Goal: Information Seeking & Learning: Learn about a topic

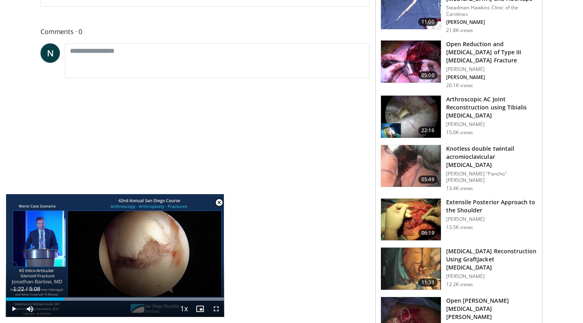
scroll to position [348, 0]
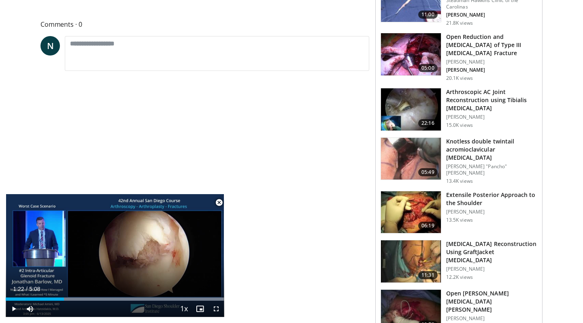
click at [218, 202] on span "Video Player" at bounding box center [219, 202] width 16 height 16
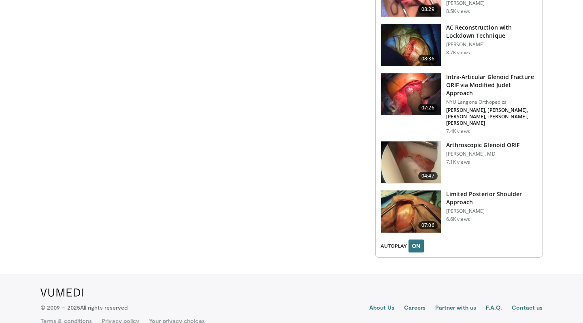
scroll to position [962, 0]
click at [456, 74] on h3 "Intra-Articular Glenoid Fracture ORIF via Modified Judet Approach" at bounding box center [491, 85] width 91 height 24
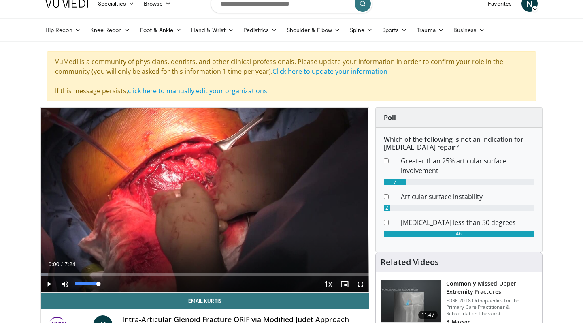
click at [66, 284] on span "Video Player" at bounding box center [65, 284] width 16 height 16
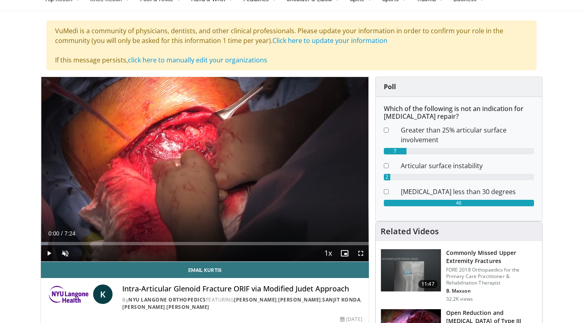
scroll to position [64, 0]
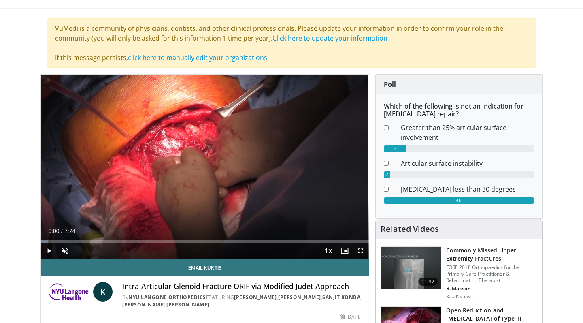
click at [47, 251] on span "Video Player" at bounding box center [49, 250] width 16 height 16
click at [65, 241] on div "Progress Bar" at bounding box center [65, 240] width 1 height 3
click at [87, 243] on div "Current Time 0:33 / Duration 7:24 Pause Skip Backward Skip Forward Unmute 100% …" at bounding box center [205, 250] width 328 height 16
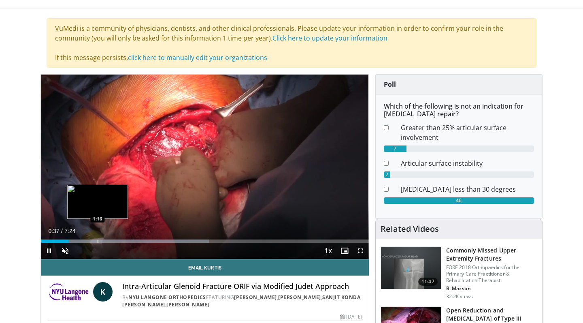
click at [98, 240] on div "Progress Bar" at bounding box center [98, 240] width 1 height 3
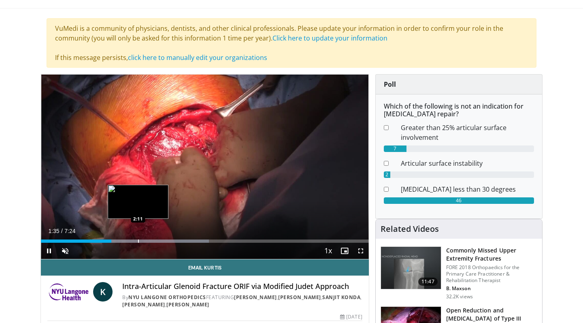
click at [138, 240] on div "Progress Bar" at bounding box center [138, 240] width 1 height 3
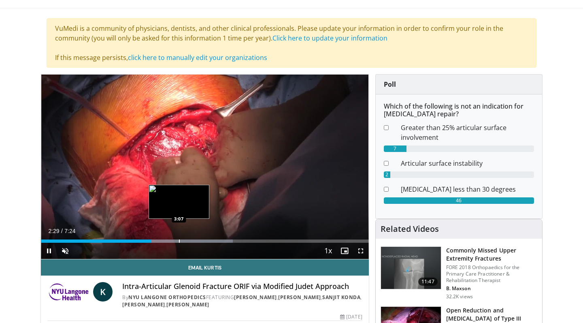
click at [179, 241] on div "Progress Bar" at bounding box center [179, 240] width 1 height 3
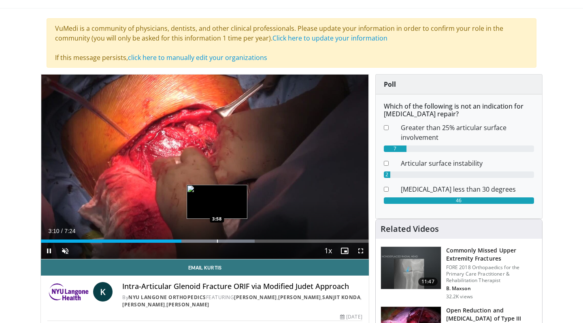
click at [217, 239] on div "Progress Bar" at bounding box center [217, 240] width 1 height 3
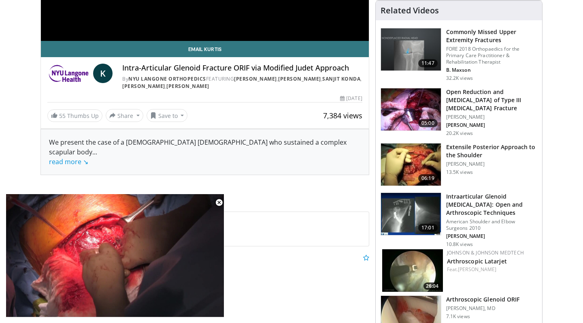
scroll to position [284, 0]
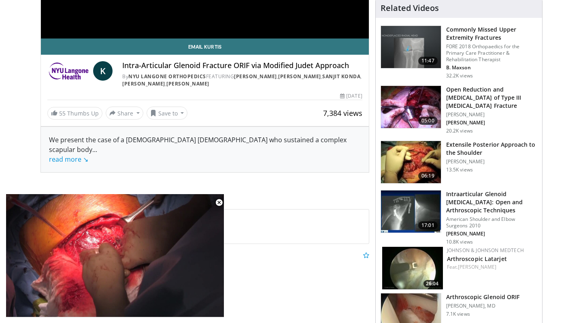
click at [411, 107] on img at bounding box center [411, 107] width 60 height 42
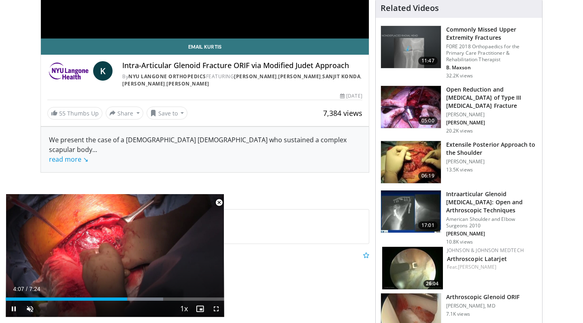
click at [221, 200] on span "Video Player" at bounding box center [219, 202] width 16 height 16
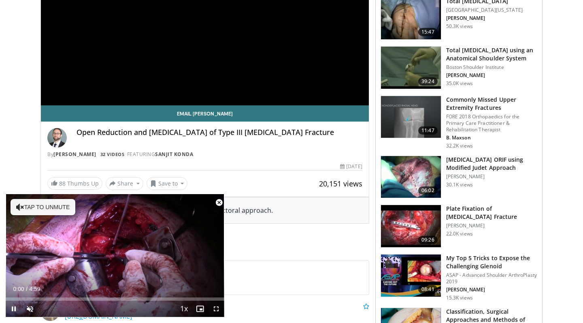
scroll to position [170, 0]
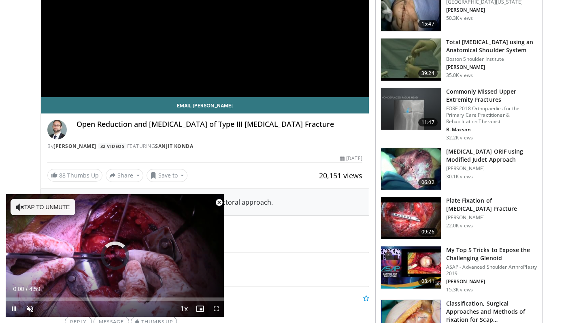
click at [220, 201] on span "Video Player" at bounding box center [219, 202] width 16 height 16
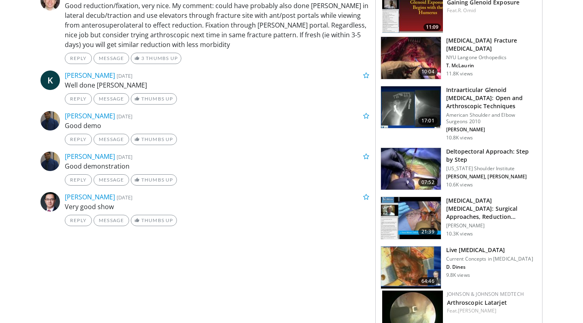
scroll to position [635, 0]
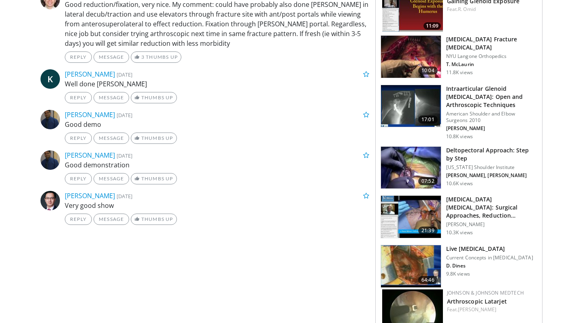
click at [431, 114] on img at bounding box center [411, 106] width 60 height 42
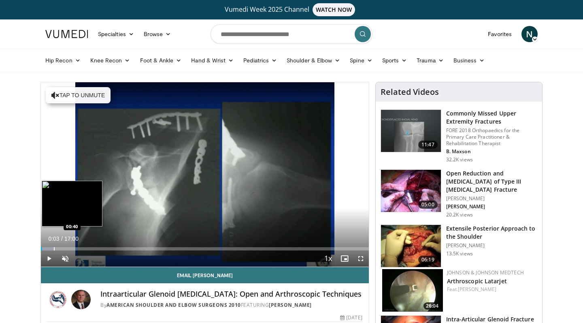
click at [54, 248] on div "Progress Bar" at bounding box center [54, 248] width 1 height 3
click at [62, 249] on div "Progress Bar" at bounding box center [62, 248] width 1 height 3
click at [75, 249] on div "Progress Bar" at bounding box center [75, 248] width 1 height 3
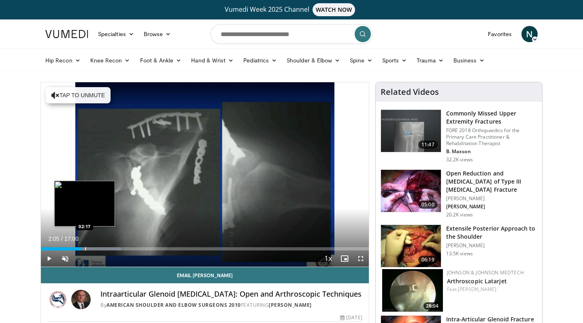
click at [85, 250] on div "Progress Bar" at bounding box center [85, 248] width 1 height 3
click at [90, 248] on div "Progress Bar" at bounding box center [90, 248] width 1 height 3
click at [96, 248] on div "Progress Bar" at bounding box center [96, 248] width 1 height 3
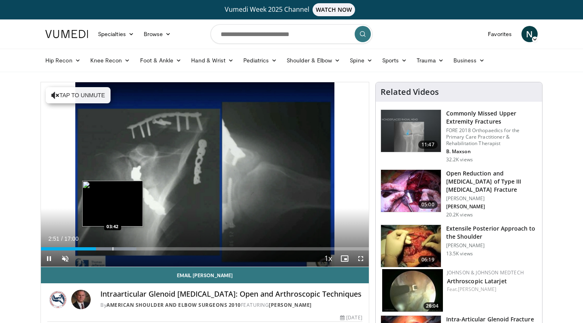
click at [112, 249] on div "Progress Bar" at bounding box center [112, 248] width 1 height 3
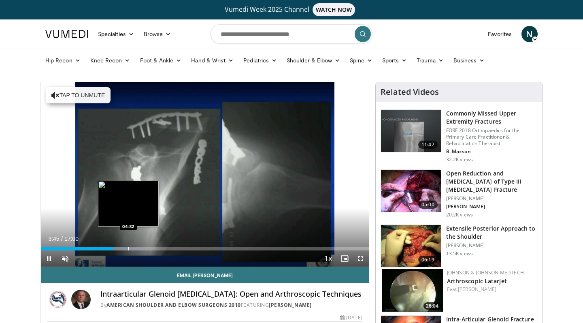
click at [129, 249] on div "Progress Bar" at bounding box center [128, 248] width 1 height 3
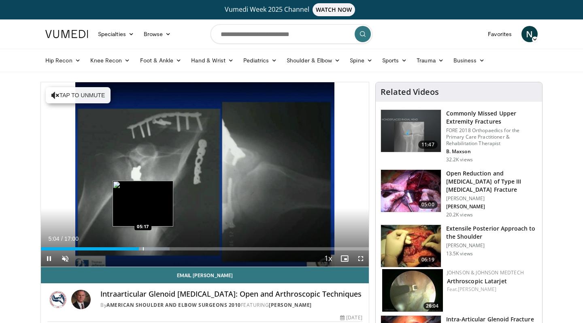
click at [143, 248] on div "Progress Bar" at bounding box center [143, 248] width 1 height 3
click at [148, 248] on div "Progress Bar" at bounding box center [148, 248] width 1 height 3
click at [155, 249] on div "Progress Bar" at bounding box center [154, 248] width 1 height 3
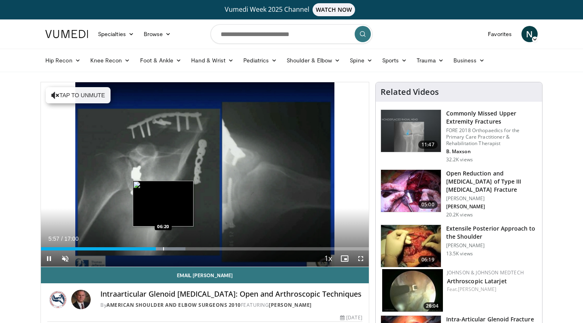
click at [163, 248] on div "Progress Bar" at bounding box center [163, 248] width 1 height 3
click at [167, 248] on div "Progress Bar" at bounding box center [174, 248] width 41 height 3
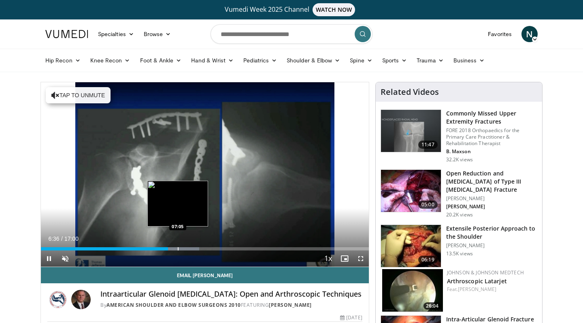
click at [178, 248] on div "Progress Bar" at bounding box center [178, 248] width 1 height 3
click at [173, 248] on div "Progress Bar" at bounding box center [173, 248] width 1 height 3
click at [168, 249] on div "Progress Bar" at bounding box center [168, 248] width 1 height 3
click at [165, 248] on div "Progress Bar" at bounding box center [165, 248] width 1 height 3
click at [161, 248] on div "Loaded : 44.11% 06:27 06:16" at bounding box center [205, 248] width 328 height 3
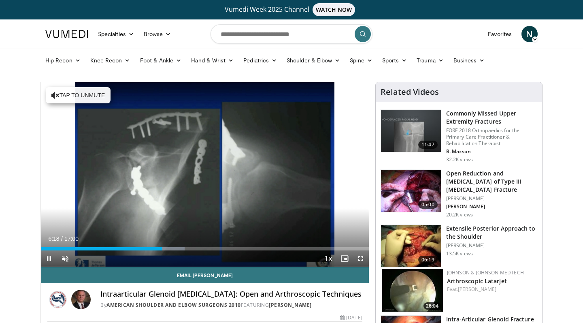
click at [170, 251] on div "Current Time 6:18 / Duration 17:00 Pause Skip Backward Skip Forward Unmute Load…" at bounding box center [205, 258] width 328 height 16
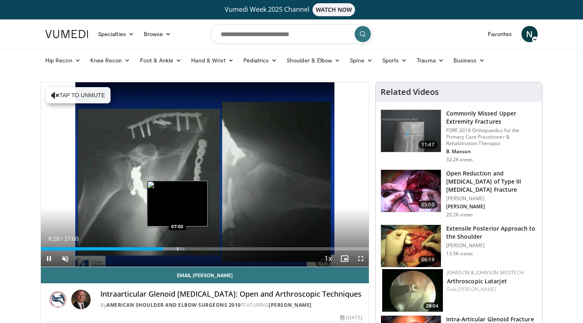
click at [177, 248] on div "Progress Bar" at bounding box center [177, 248] width 1 height 3
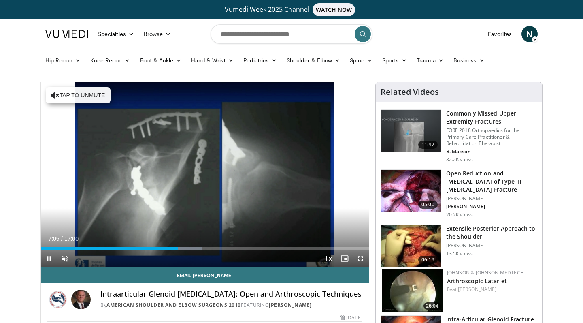
click at [185, 250] on div "Current Time 7:05 / Duration 17:00 Pause Skip Backward Skip Forward Unmute Load…" at bounding box center [205, 258] width 328 height 16
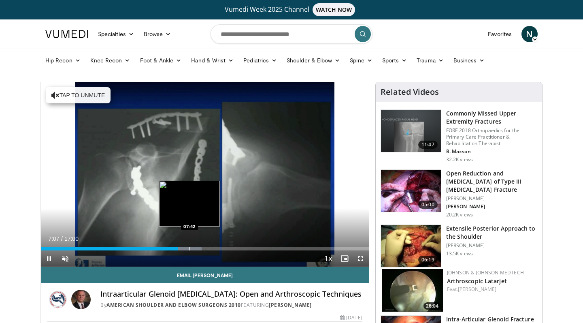
click at [189, 249] on div "Progress Bar" at bounding box center [189, 248] width 1 height 3
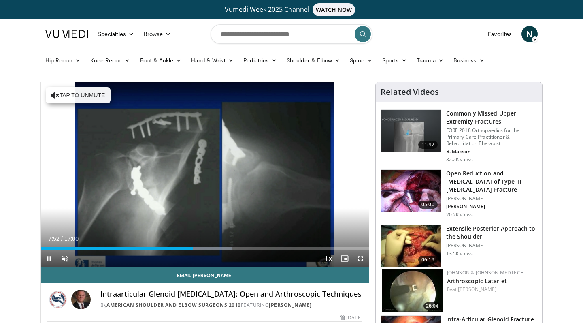
click at [357, 257] on span "Video Player" at bounding box center [360, 258] width 16 height 16
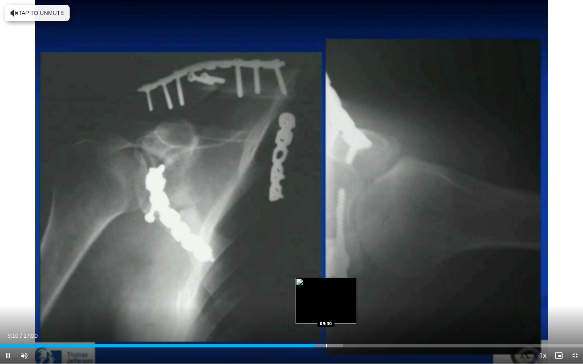
click at [326, 322] on div "Progress Bar" at bounding box center [326, 345] width 1 height 3
click at [333, 322] on div "Progress Bar" at bounding box center [333, 345] width 1 height 3
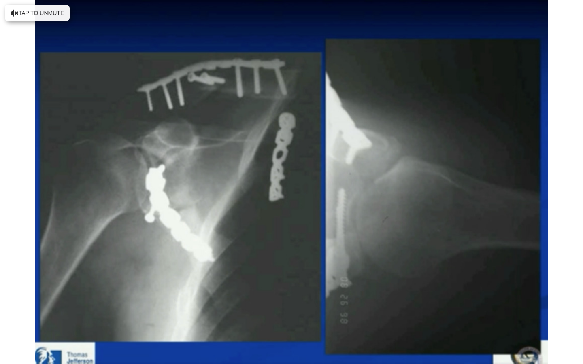
click at [337, 322] on div "10 seconds Tap to unmute" at bounding box center [291, 182] width 583 height 364
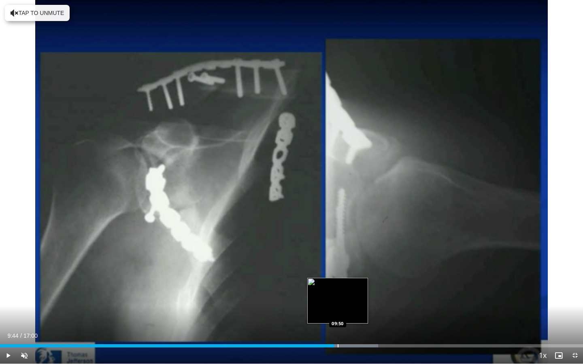
click at [337, 322] on div "Loaded : 64.89% 09:44 09:50" at bounding box center [291, 345] width 583 height 3
click at [341, 322] on div "Progress Bar" at bounding box center [341, 345] width 1 height 3
click at [346, 322] on div "Progress Bar" at bounding box center [346, 345] width 1 height 3
click at [351, 322] on div "Progress Bar" at bounding box center [351, 345] width 1 height 3
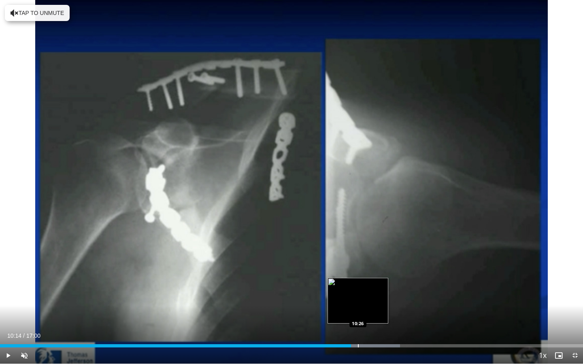
click at [358, 322] on div "Progress Bar" at bounding box center [358, 345] width 1 height 3
click at [365, 322] on div "Progress Bar" at bounding box center [364, 345] width 1 height 3
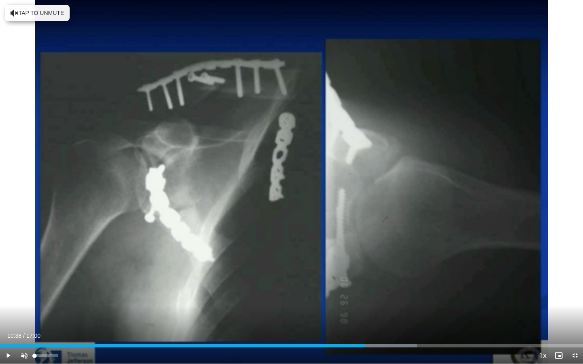
click at [23, 322] on span "Video Player" at bounding box center [24, 356] width 16 height 16
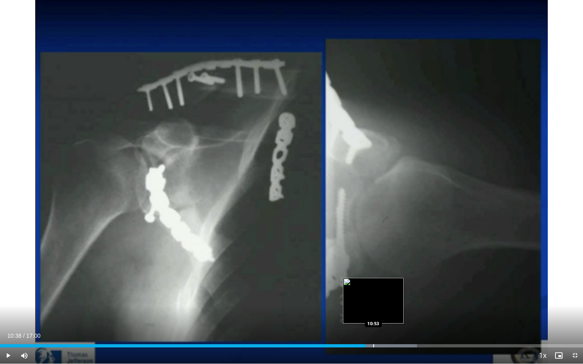
click at [373, 322] on div "Progress Bar" at bounding box center [373, 345] width 1 height 3
click at [384, 322] on div "Progress Bar" at bounding box center [384, 345] width 1 height 3
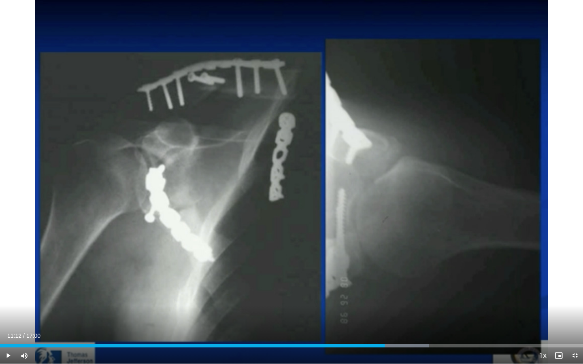
click at [397, 322] on div "Progress Bar" at bounding box center [397, 345] width 1 height 3
click at [410, 322] on div "Progress Bar" at bounding box center [410, 345] width 1 height 3
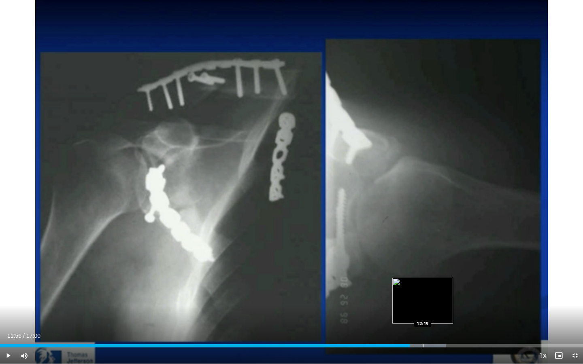
click at [422, 322] on div "Progress Bar" at bounding box center [422, 345] width 1 height 3
click at [436, 322] on div "Progress Bar" at bounding box center [436, 345] width 1 height 3
click at [446, 322] on div "Progress Bar" at bounding box center [446, 345] width 1 height 3
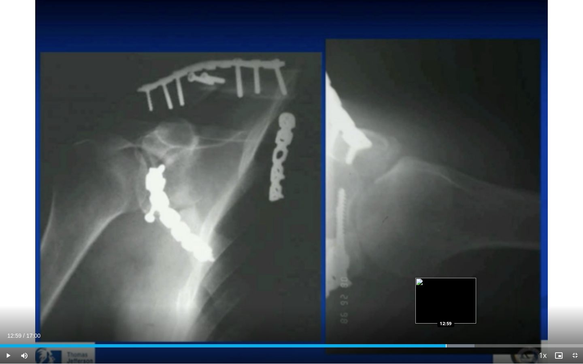
click at [446, 322] on div "Progress Bar" at bounding box center [446, 345] width 1 height 3
click at [459, 322] on div "Progress Bar" at bounding box center [459, 345] width 1 height 3
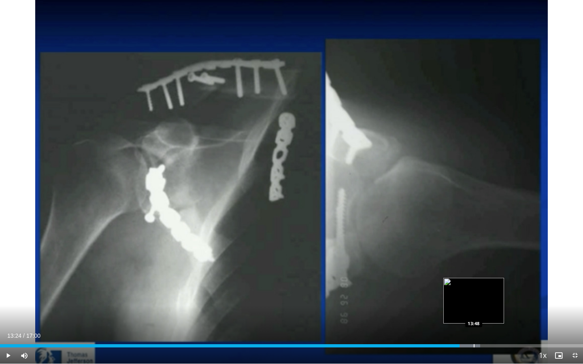
click at [473, 322] on div "Progress Bar" at bounding box center [473, 345] width 1 height 3
click at [480, 322] on div "Progress Bar" at bounding box center [480, 345] width 1 height 3
click at [486, 322] on div "Progress Bar" at bounding box center [486, 345] width 1 height 3
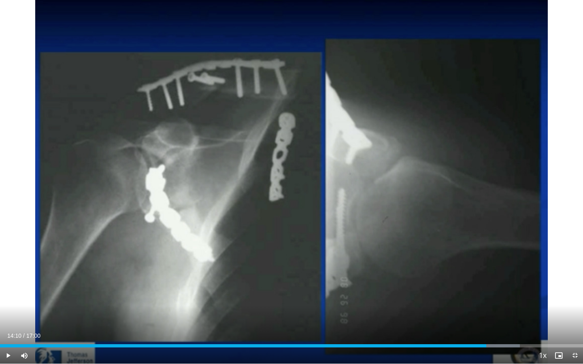
click at [493, 322] on div "Current Time 14:10 / Duration 17:00 Play Skip Backward Skip Forward Mute 12% Lo…" at bounding box center [291, 356] width 583 height 16
click at [492, 322] on div "Progress Bar" at bounding box center [492, 345] width 1 height 3
click at [499, 322] on div "Progress Bar" at bounding box center [499, 345] width 1 height 3
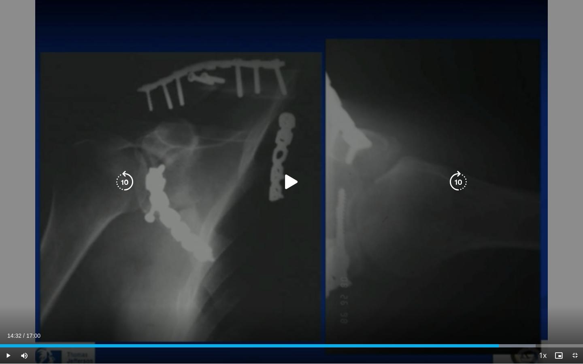
click at [289, 180] on icon "Video Player" at bounding box center [291, 182] width 23 height 23
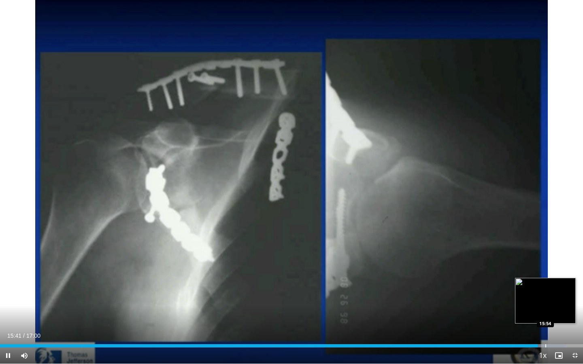
click at [545, 322] on div "Progress Bar" at bounding box center [545, 345] width 1 height 3
click at [552, 322] on div "Progress Bar" at bounding box center [552, 345] width 1 height 3
click at [559, 322] on div "Progress Bar" at bounding box center [559, 345] width 1 height 3
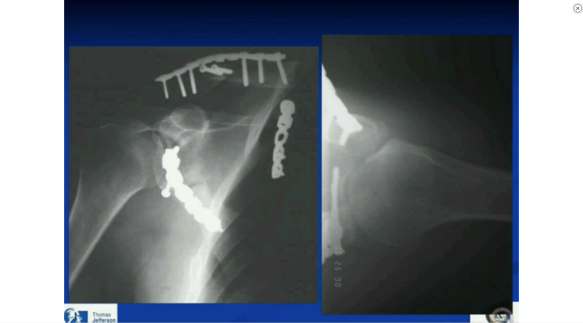
scroll to position [139, 0]
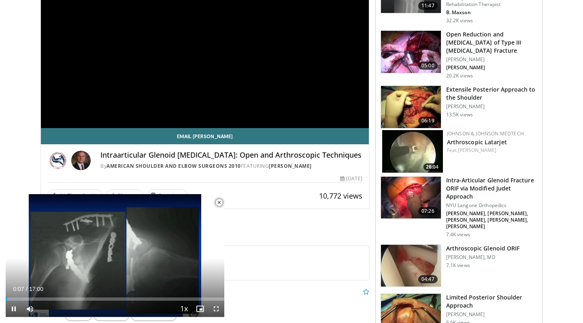
click at [218, 202] on span "Video Player" at bounding box center [219, 202] width 16 height 16
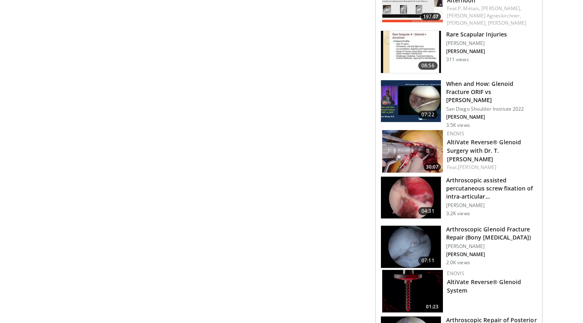
scroll to position [651, 0]
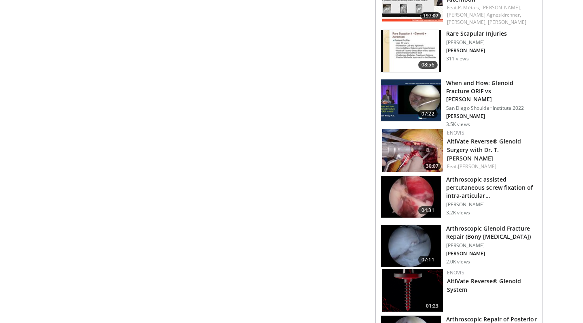
click at [427, 85] on img at bounding box center [411, 100] width 60 height 42
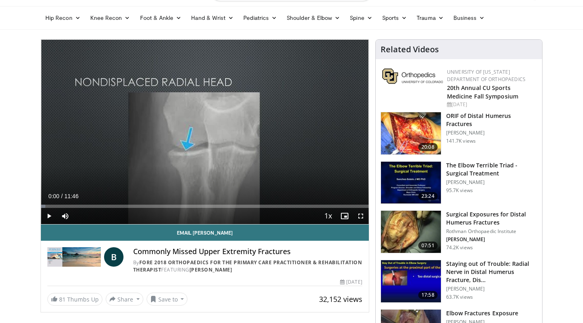
scroll to position [47, 0]
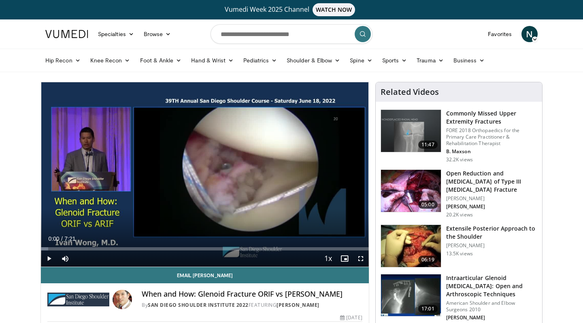
click at [361, 258] on span "Video Player" at bounding box center [360, 258] width 16 height 16
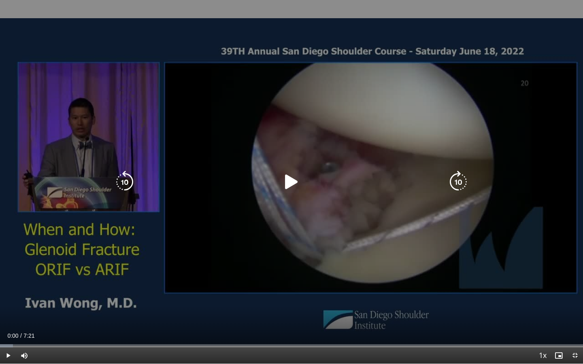
click at [289, 185] on icon "Video Player" at bounding box center [291, 182] width 23 height 23
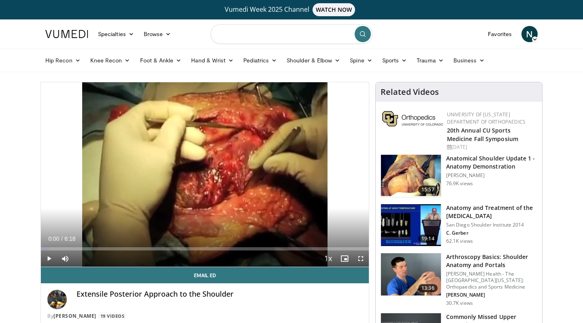
click at [245, 29] on input "Search topics, interventions" at bounding box center [291, 33] width 162 height 19
type input "**********"
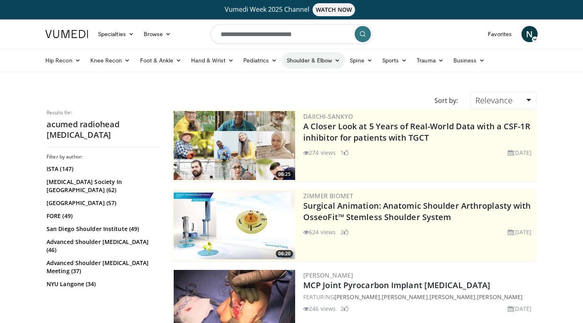
click at [326, 62] on link "Shoulder & Elbow" at bounding box center [313, 60] width 63 height 16
click at [266, 80] on link "Elbow" at bounding box center [296, 79] width 96 height 13
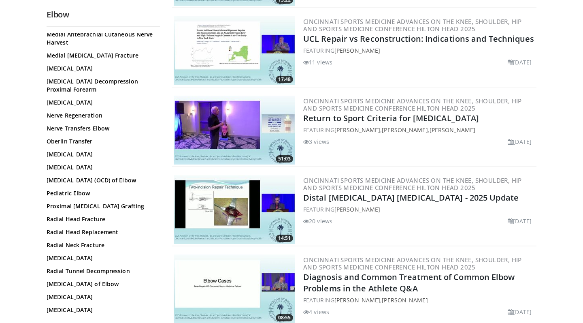
scroll to position [450, 0]
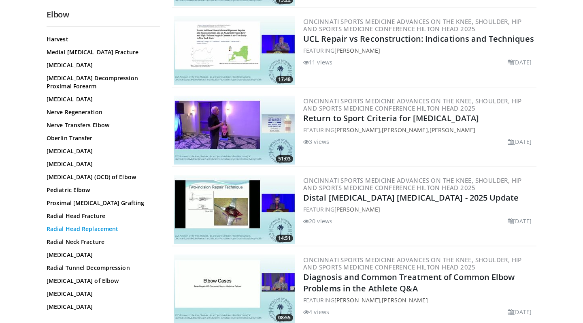
click at [83, 233] on link "Radial Head Replacement" at bounding box center [101, 229] width 109 height 8
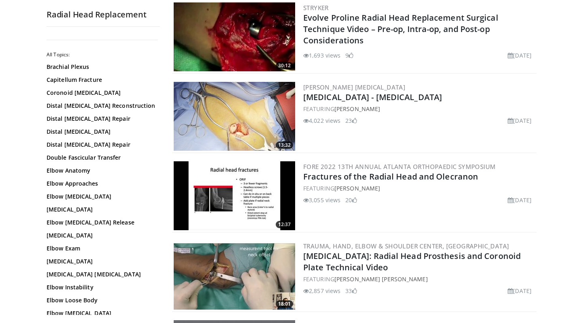
scroll to position [267, 0]
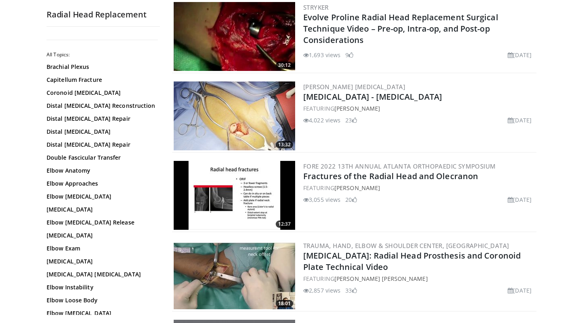
click at [269, 123] on img at bounding box center [234, 115] width 121 height 69
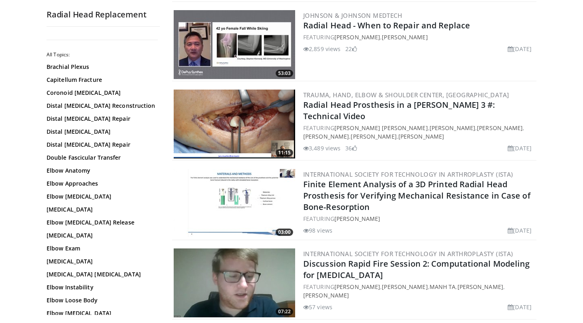
scroll to position [577, 0]
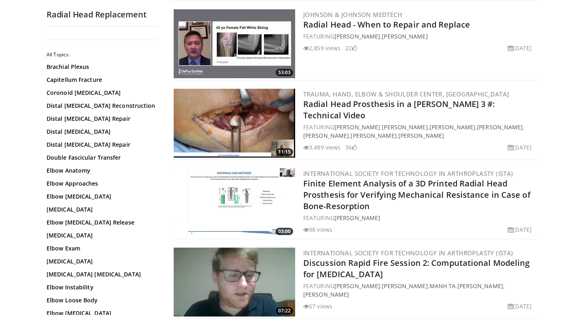
click at [246, 127] on img at bounding box center [234, 123] width 121 height 69
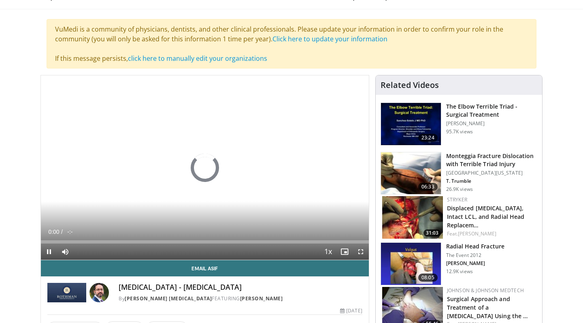
scroll to position [64, 0]
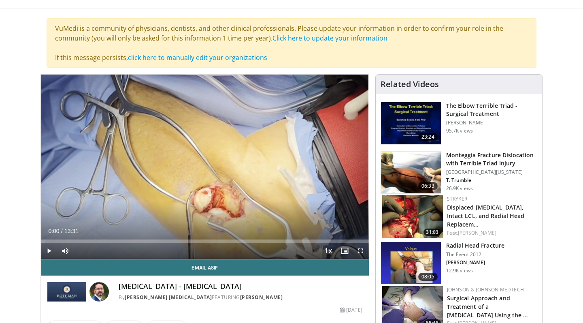
click at [359, 252] on span "Video Player" at bounding box center [360, 250] width 16 height 16
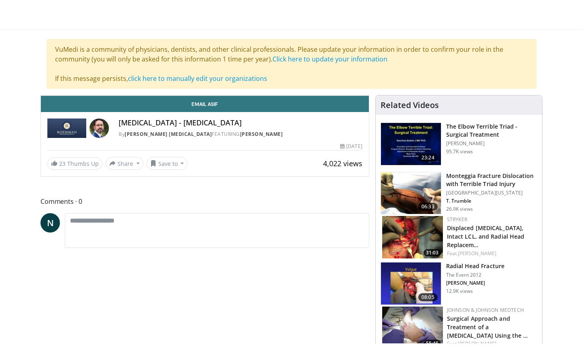
scroll to position [0, 0]
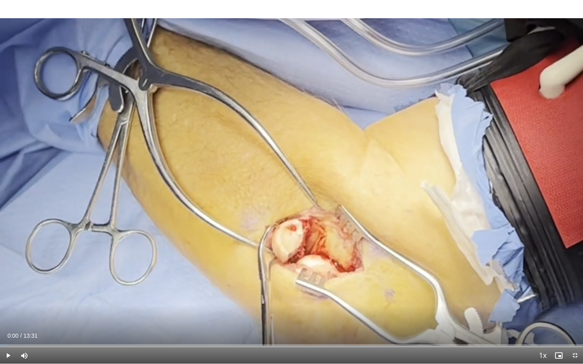
click at [6, 322] on span "Video Player" at bounding box center [8, 356] width 16 height 16
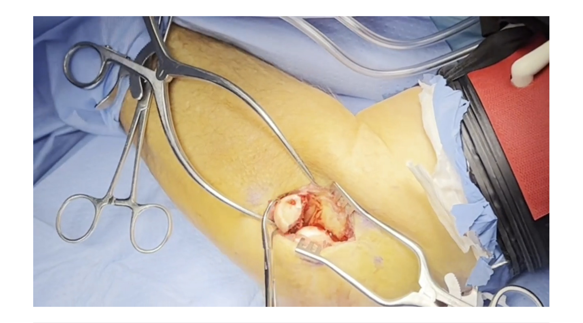
scroll to position [64, 0]
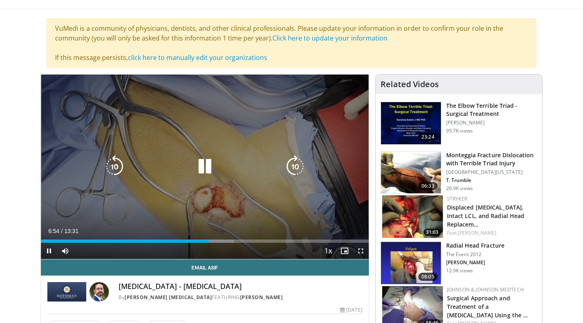
click at [207, 166] on icon "Video Player" at bounding box center [204, 166] width 23 height 23
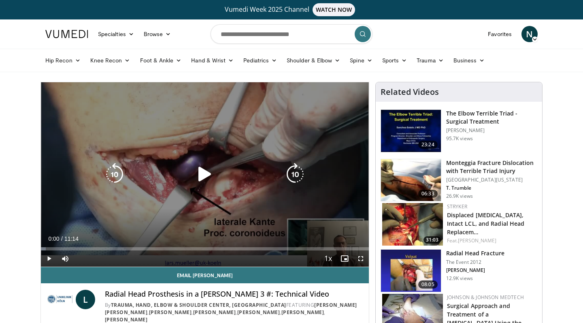
click at [200, 183] on icon "Video Player" at bounding box center [204, 174] width 23 height 23
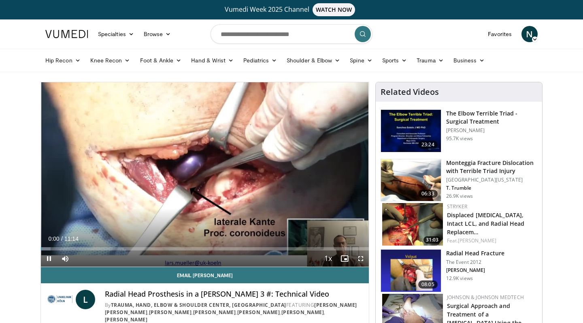
click at [362, 258] on span "Video Player" at bounding box center [360, 258] width 16 height 16
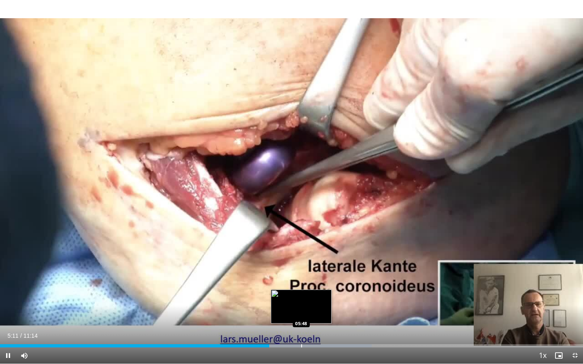
click at [301, 322] on div "Progress Bar" at bounding box center [301, 345] width 1 height 3
click at [295, 322] on div "Progress Bar" at bounding box center [295, 345] width 1 height 3
click at [289, 322] on div "Loaded : 71.19% 05:45 05:34" at bounding box center [291, 344] width 583 height 8
click at [310, 322] on div "Progress Bar" at bounding box center [310, 345] width 1 height 3
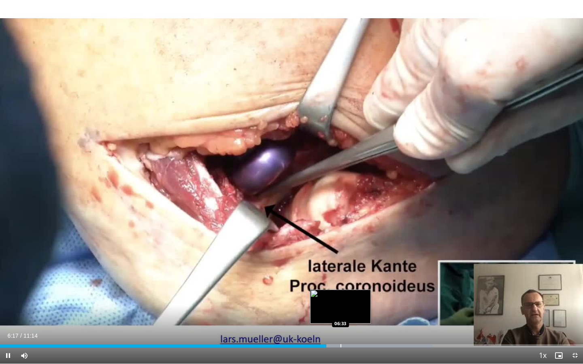
click at [340, 322] on div "Loaded : 74.16% 06:17 06:33" at bounding box center [291, 344] width 583 height 8
click at [359, 322] on div "Progress Bar" at bounding box center [359, 345] width 1 height 3
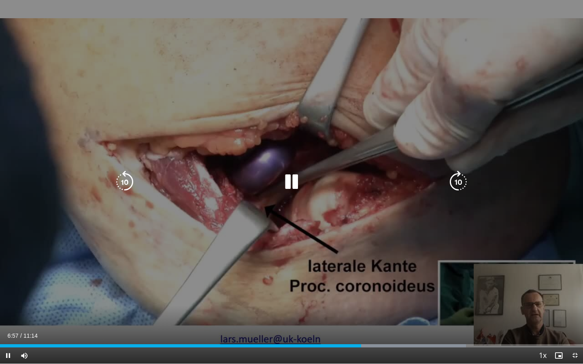
click at [375, 322] on div "Loaded : 79.95% 06:57 07:12" at bounding box center [291, 345] width 583 height 3
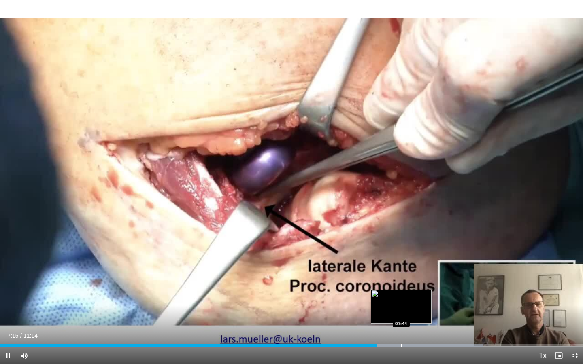
click at [401, 322] on div "Progress Bar" at bounding box center [401, 345] width 1 height 3
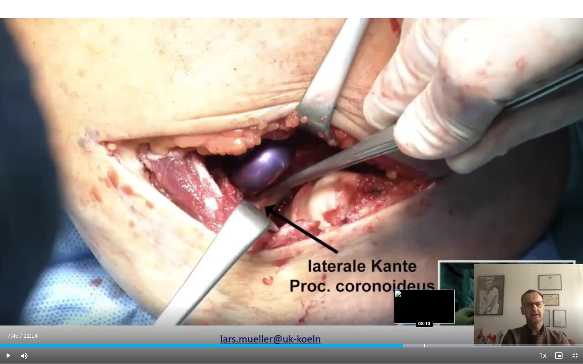
click at [424, 322] on div "Progress Bar" at bounding box center [424, 345] width 1 height 3
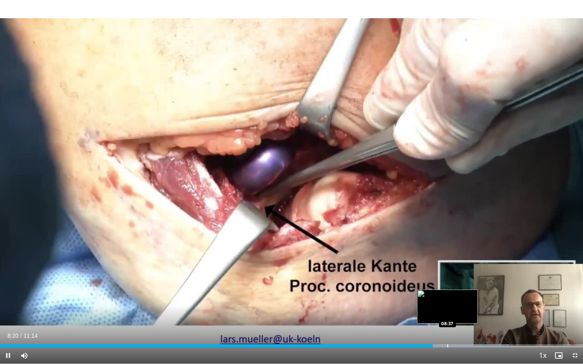
click at [447, 322] on div "Progress Bar" at bounding box center [447, 345] width 1 height 3
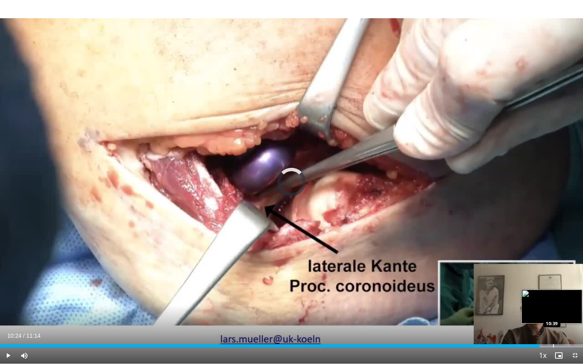
click at [553, 322] on div "Progress Bar" at bounding box center [553, 345] width 1 height 3
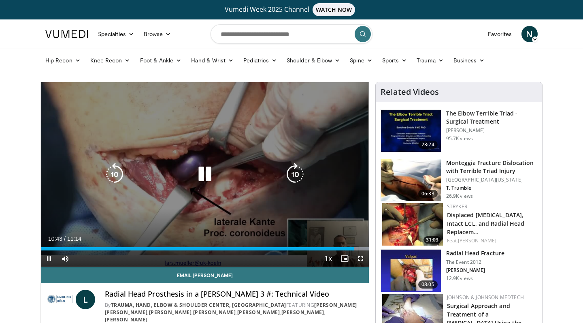
click at [221, 195] on div "10 seconds Tap to unmute" at bounding box center [205, 174] width 328 height 184
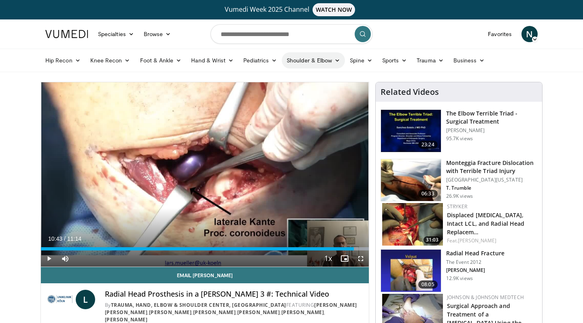
click at [312, 61] on link "Shoulder & Elbow" at bounding box center [313, 60] width 63 height 16
click at [270, 92] on link "Shoulder" at bounding box center [296, 92] width 96 height 13
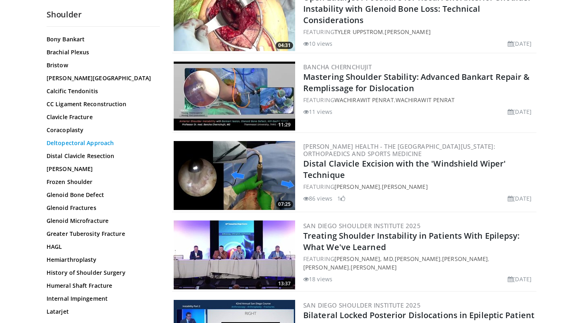
scroll to position [222, 0]
click at [77, 208] on link "Glenoid Fractures" at bounding box center [101, 207] width 109 height 8
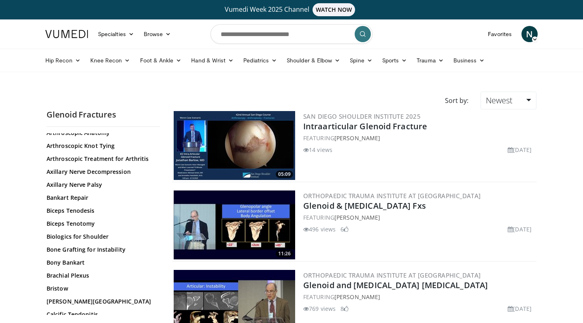
scroll to position [104, 0]
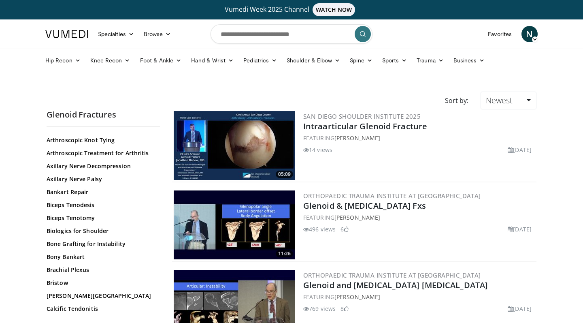
click at [249, 141] on img at bounding box center [234, 145] width 121 height 69
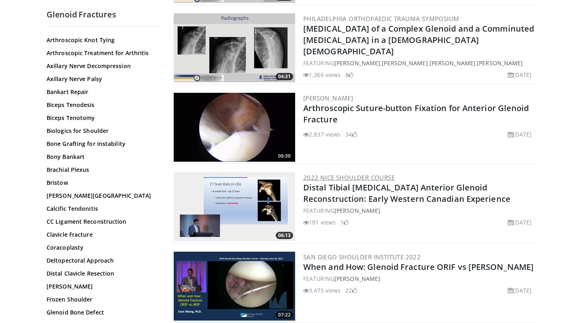
scroll to position [983, 0]
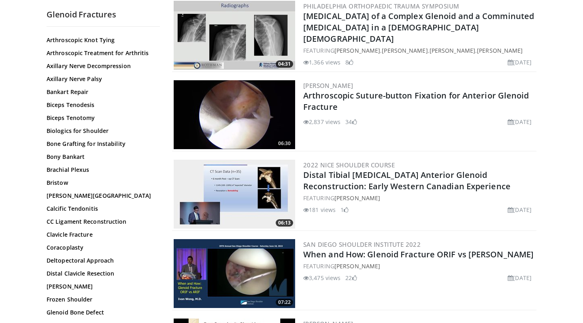
click at [268, 103] on img at bounding box center [234, 114] width 121 height 69
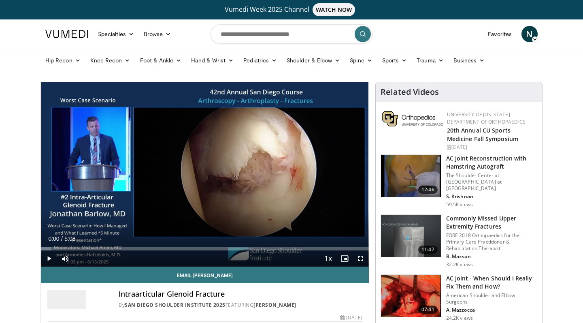
click at [360, 258] on span "Video Player" at bounding box center [360, 258] width 16 height 16
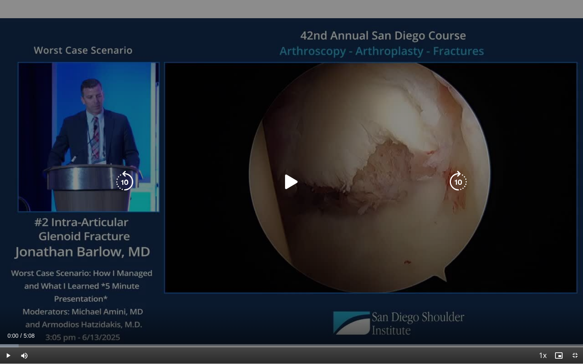
click at [201, 207] on div "10 seconds Tap to unmute" at bounding box center [291, 182] width 583 height 364
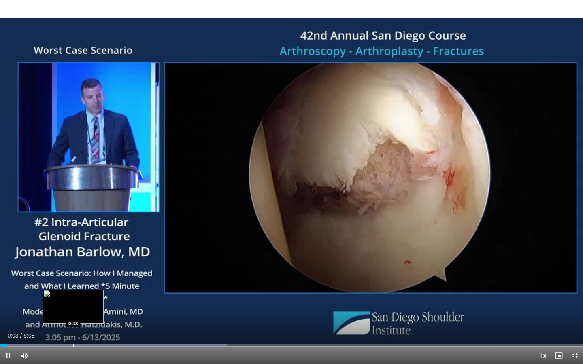
click at [73, 322] on div "Loaded : 38.90% 0:03 0:38" at bounding box center [291, 344] width 583 height 8
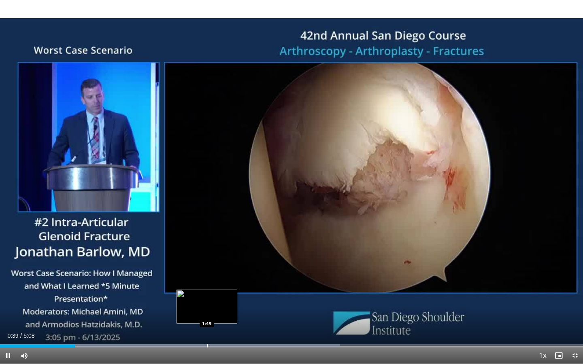
click at [207, 322] on div "Progress Bar" at bounding box center [207, 345] width 1 height 3
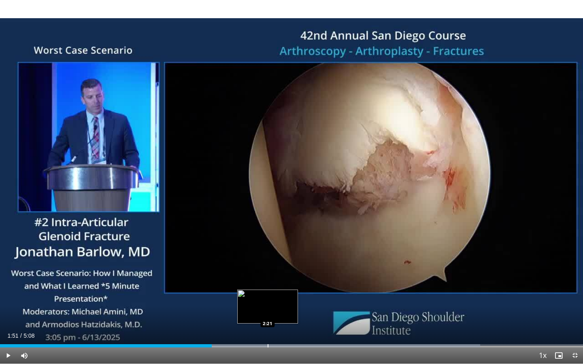
click at [267, 322] on div "Progress Bar" at bounding box center [267, 345] width 1 height 3
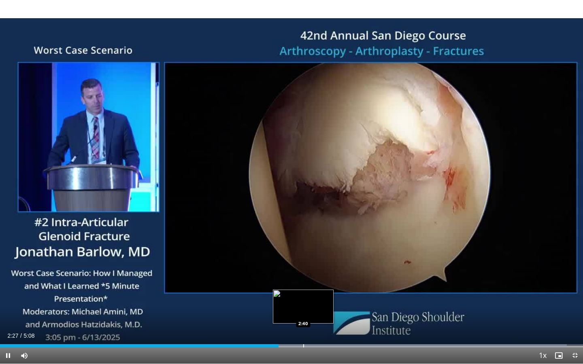
click at [303, 322] on div "Progress Bar" at bounding box center [303, 345] width 1 height 3
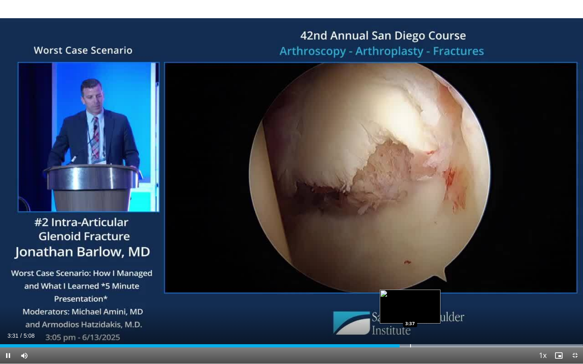
click at [410, 322] on div "Loaded : 99.94% 3:31 3:37" at bounding box center [291, 344] width 583 height 8
click at [429, 322] on div "Progress Bar" at bounding box center [429, 345] width 1 height 3
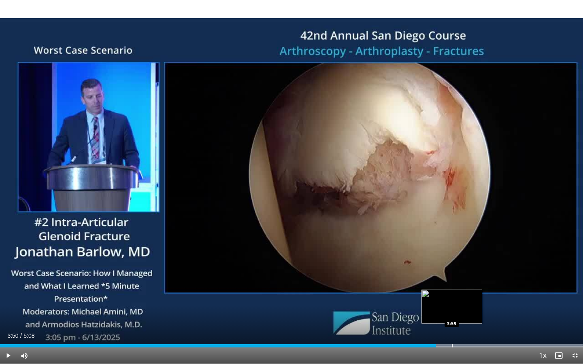
click at [452, 322] on div "Progress Bar" at bounding box center [452, 345] width 1 height 3
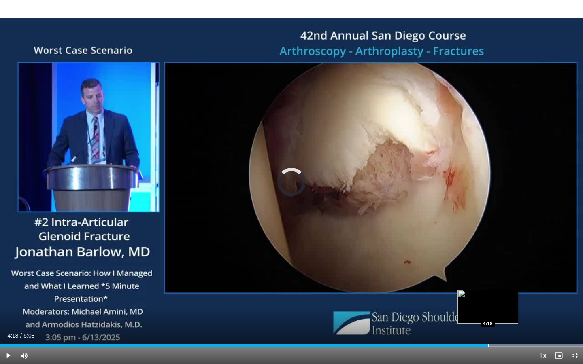
click at [488, 322] on div "Progress Bar" at bounding box center [488, 345] width 1 height 3
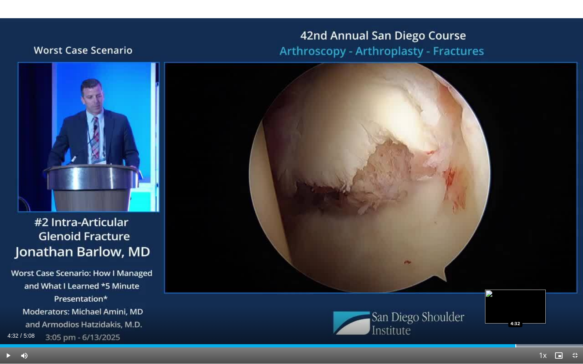
click at [515, 322] on div "Progress Bar" at bounding box center [515, 345] width 1 height 3
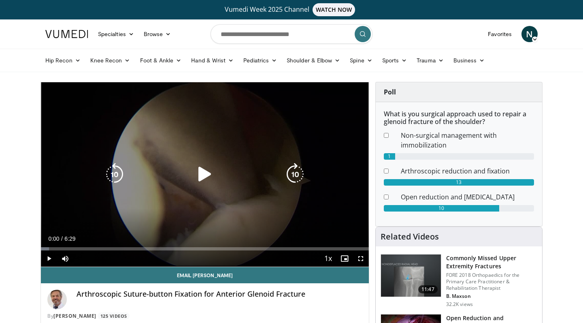
click at [197, 174] on icon "Video Player" at bounding box center [204, 174] width 23 height 23
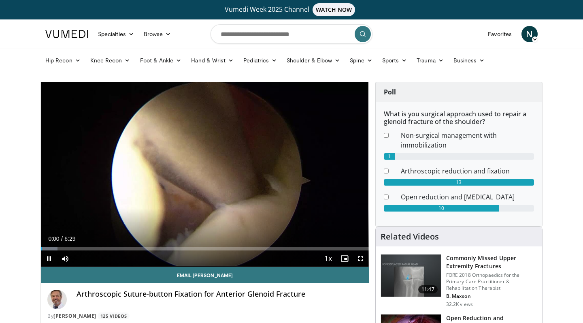
click at [362, 258] on span "Video Player" at bounding box center [360, 258] width 16 height 16
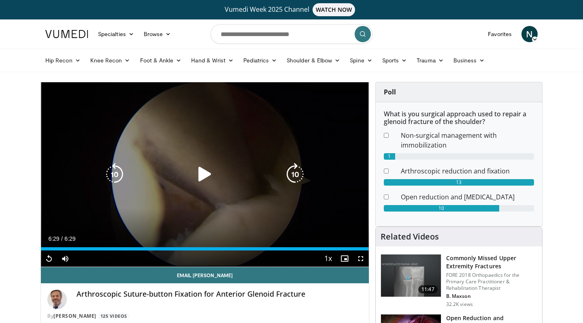
click at [219, 204] on div "10 seconds Tap to unmute" at bounding box center [205, 174] width 328 height 184
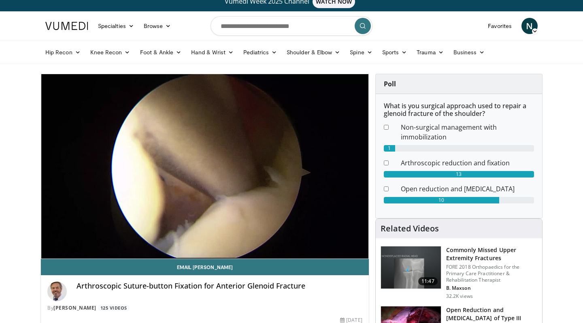
scroll to position [16, 0]
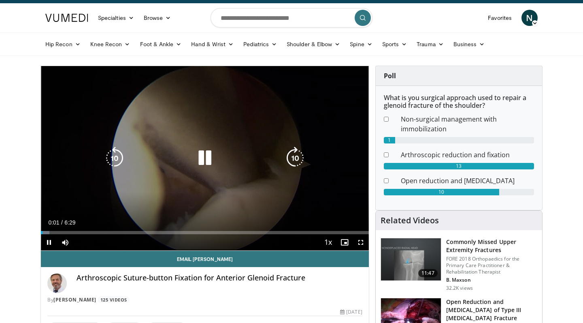
click at [217, 155] on div "Video Player" at bounding box center [204, 158] width 197 height 16
click at [203, 156] on icon "Video Player" at bounding box center [204, 157] width 23 height 23
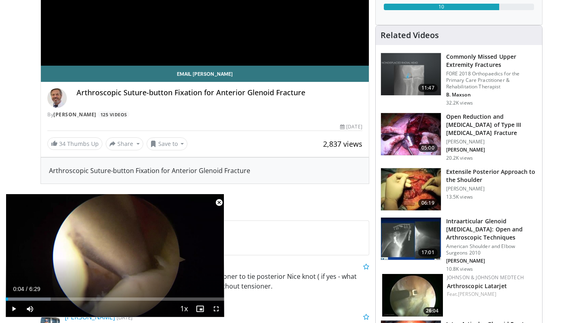
scroll to position [216, 0]
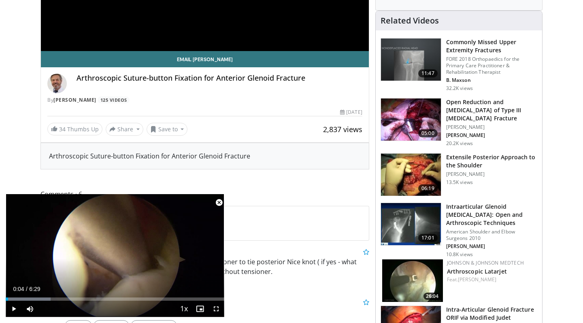
click at [218, 202] on span "Video Player" at bounding box center [219, 202] width 16 height 16
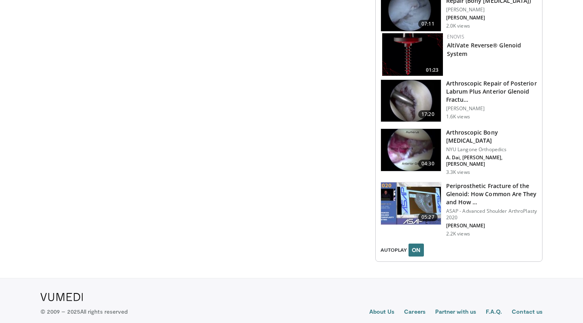
scroll to position [1043, 0]
